Goal: Task Accomplishment & Management: Use online tool/utility

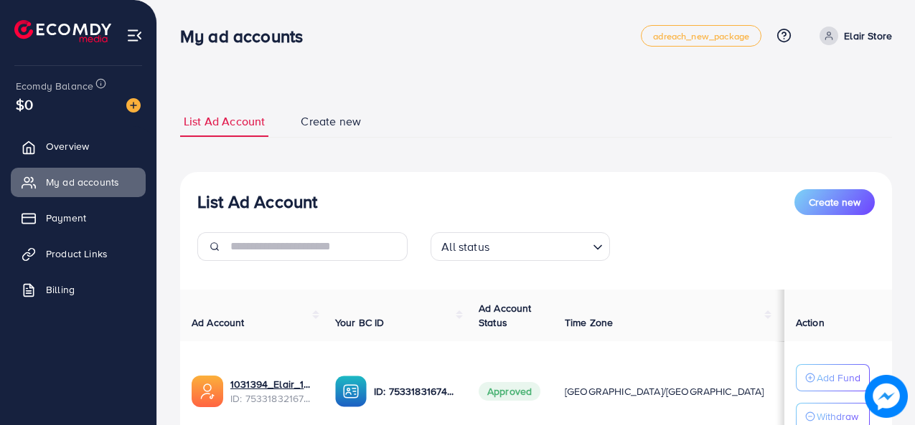
scroll to position [119, 0]
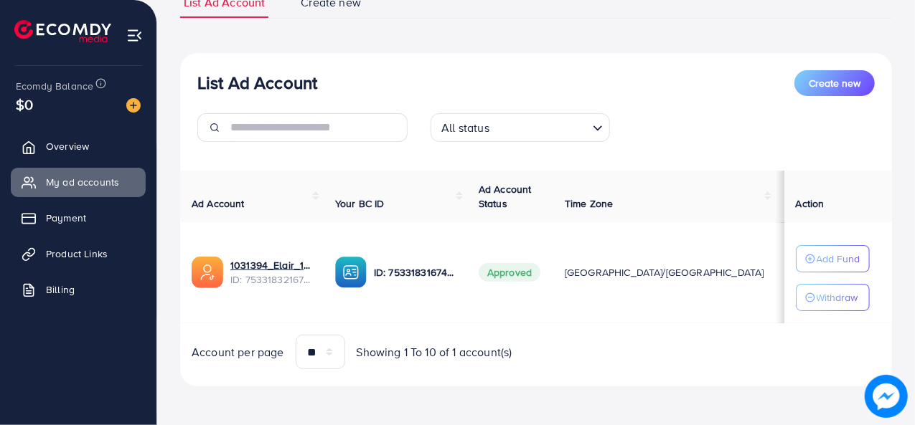
click at [136, 105] on img at bounding box center [133, 105] width 14 height 14
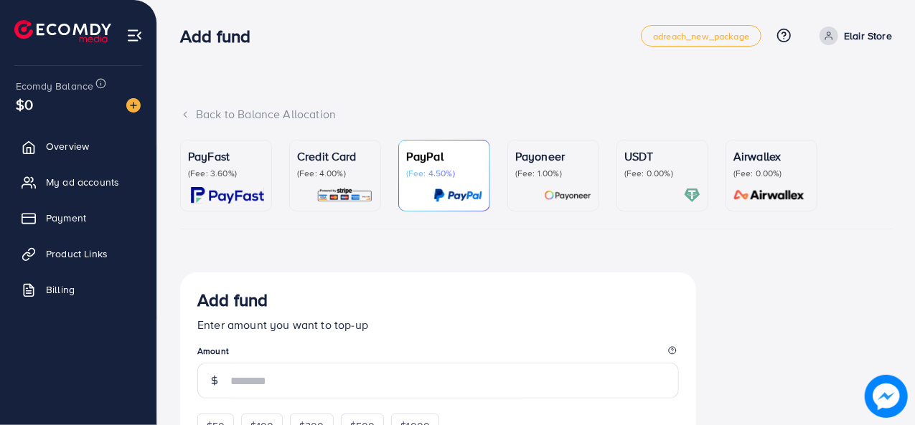
click at [538, 188] on div at bounding box center [553, 195] width 76 height 17
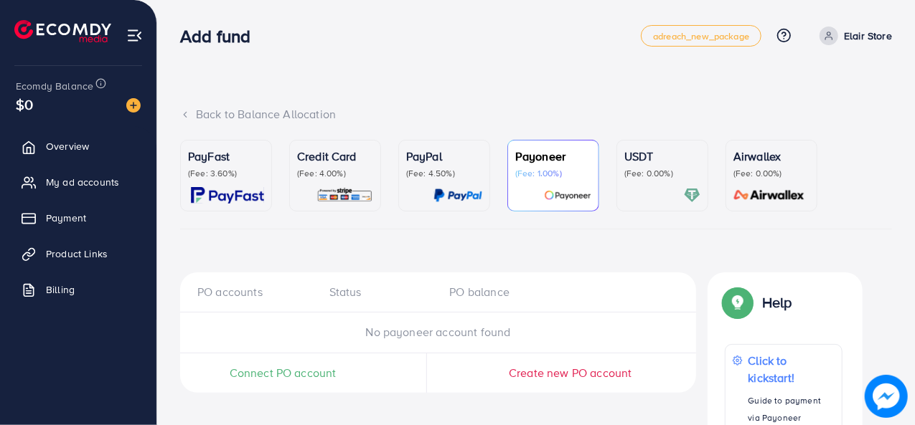
click at [304, 372] on span "Connect PO account" at bounding box center [283, 373] width 107 height 17
